Goal: Information Seeking & Learning: Learn about a topic

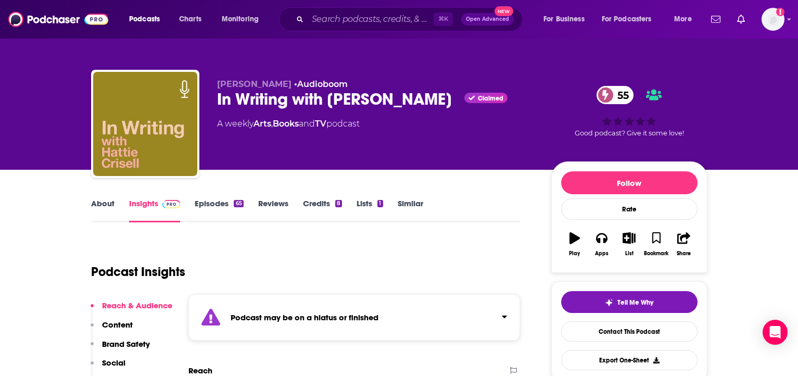
scroll to position [70, 0]
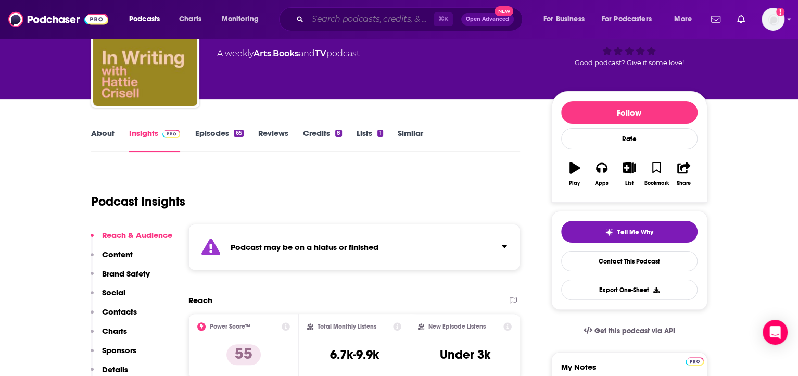
click at [327, 20] on input "Search podcasts, credits, & more..." at bounding box center [371, 19] width 126 height 17
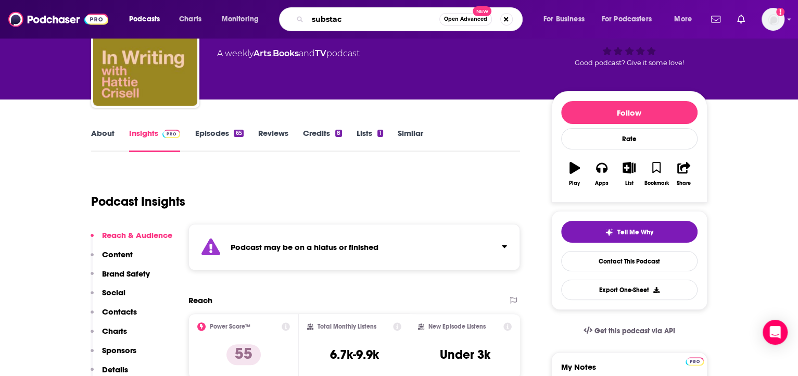
type input "substack"
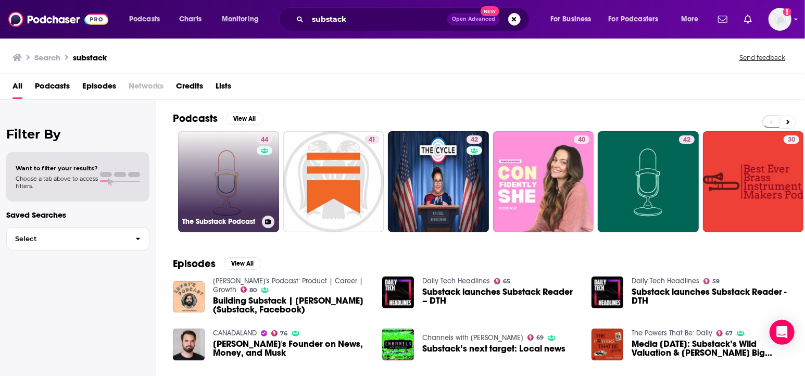
click at [241, 193] on link "44 The Substack Podcast" at bounding box center [228, 181] width 101 height 101
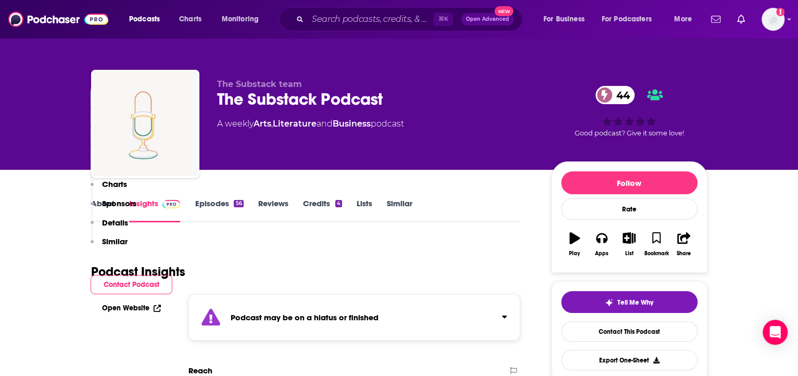
scroll to position [196, 0]
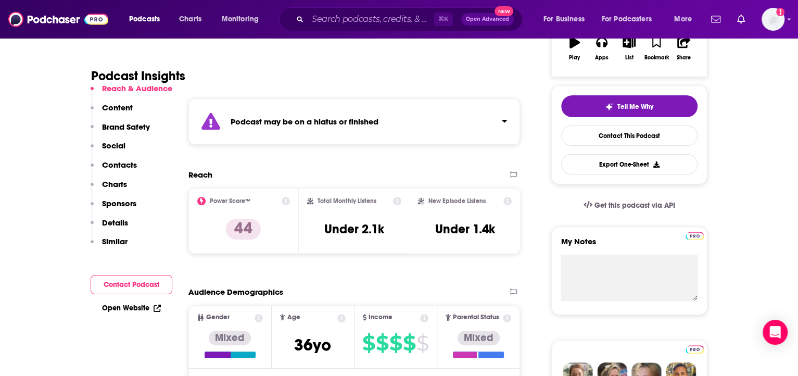
click at [358, 123] on strong "Podcast may be on a hiatus or finished" at bounding box center [305, 122] width 148 height 10
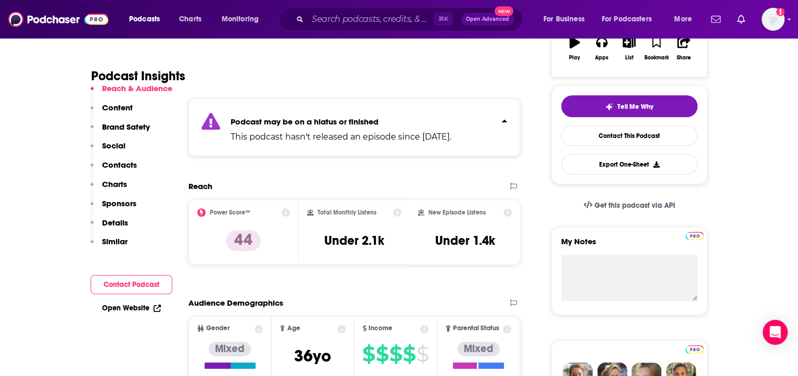
click at [426, 121] on p "Podcast may be on a hiatus or finished" at bounding box center [341, 122] width 221 height 10
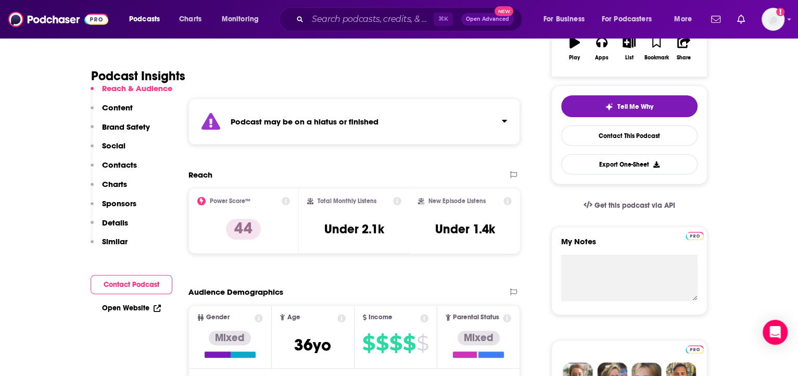
scroll to position [518, 0]
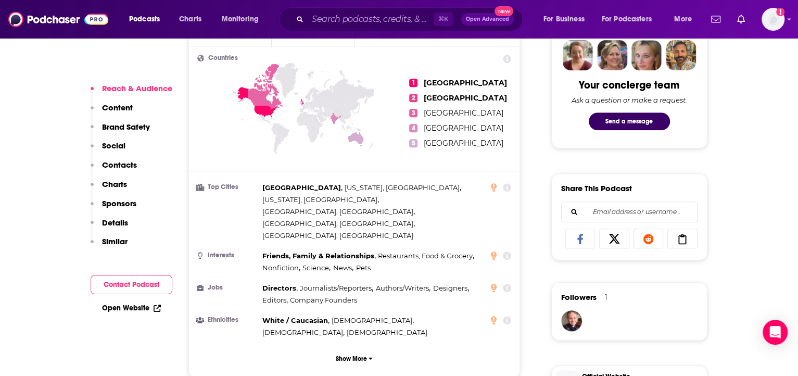
click at [137, 308] on link "Open Website" at bounding box center [131, 308] width 59 height 9
